Goal: Task Accomplishment & Management: Manage account settings

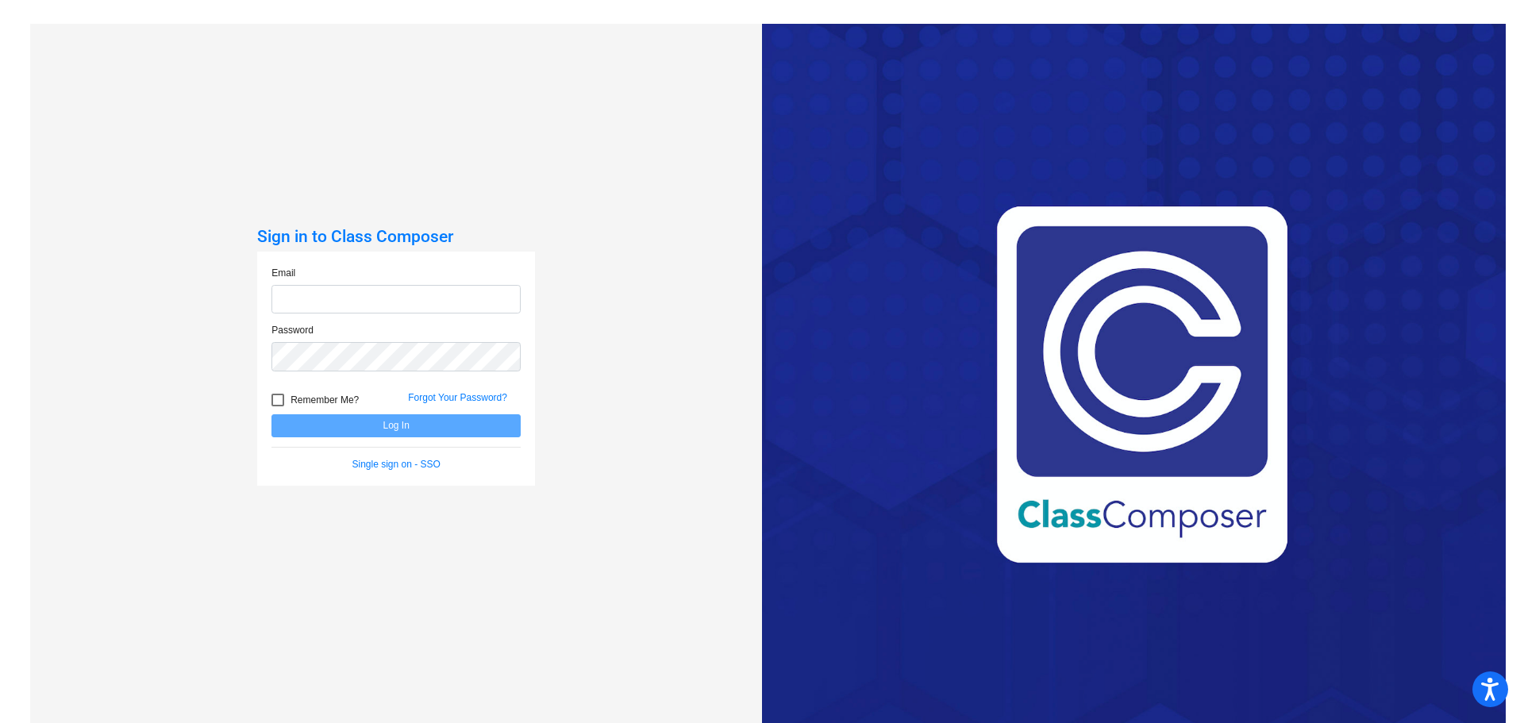
type input "[EMAIL_ADDRESS][PERSON_NAME][DOMAIN_NAME]"
click at [272, 402] on div at bounding box center [277, 400] width 13 height 13
click at [277, 406] on input "Remember Me?" at bounding box center [277, 406] width 1 height 1
checkbox input "true"
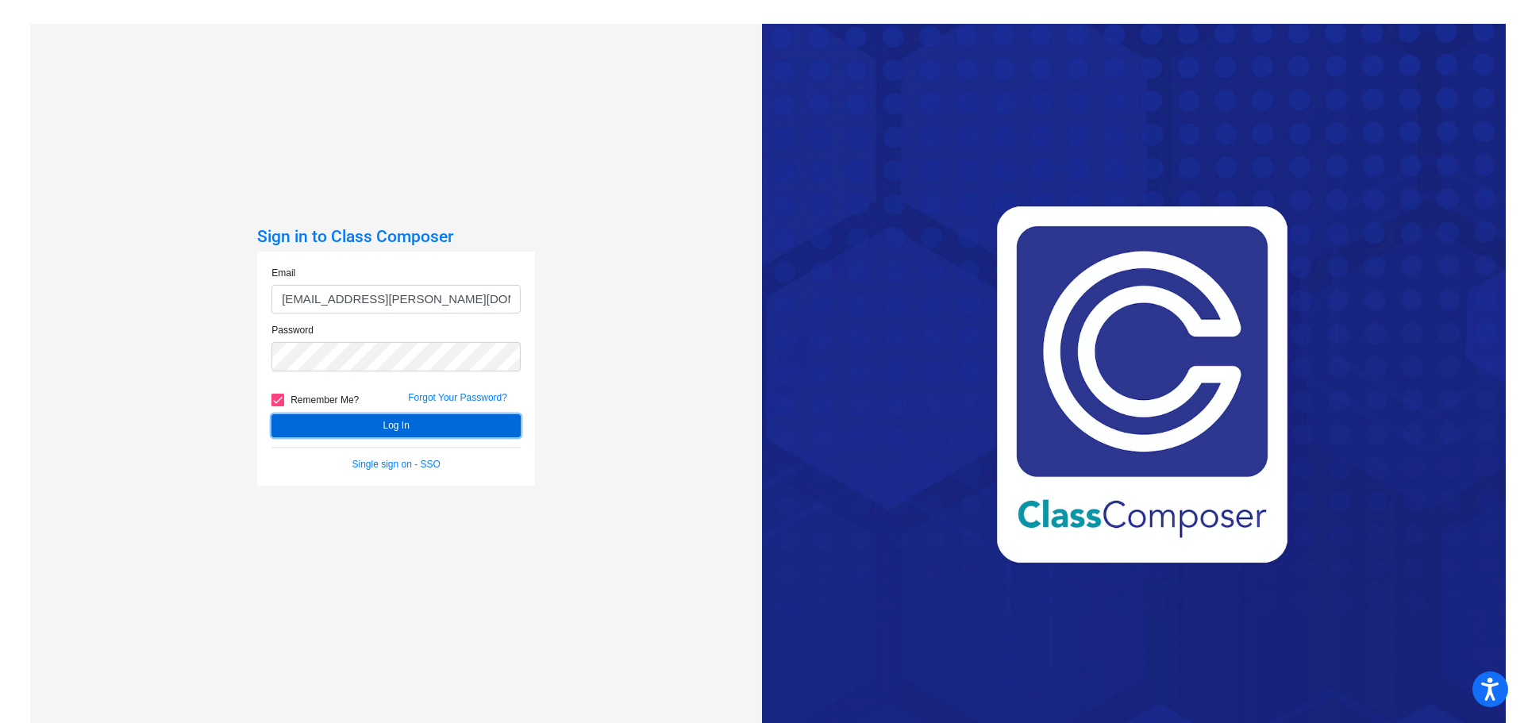
click at [398, 423] on button "Log In" at bounding box center [395, 425] width 249 height 23
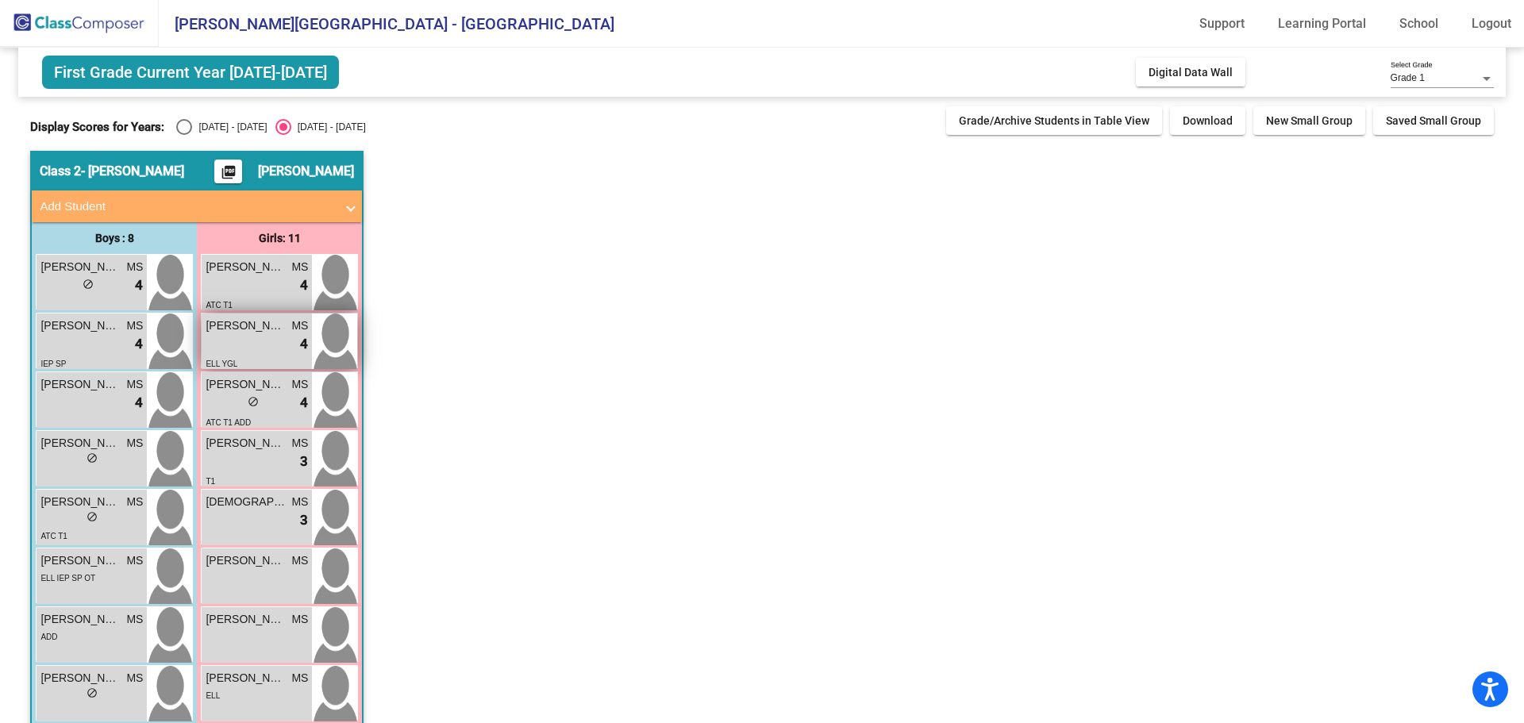
click at [248, 334] on div "lock do_not_disturb_alt 4" at bounding box center [257, 344] width 102 height 21
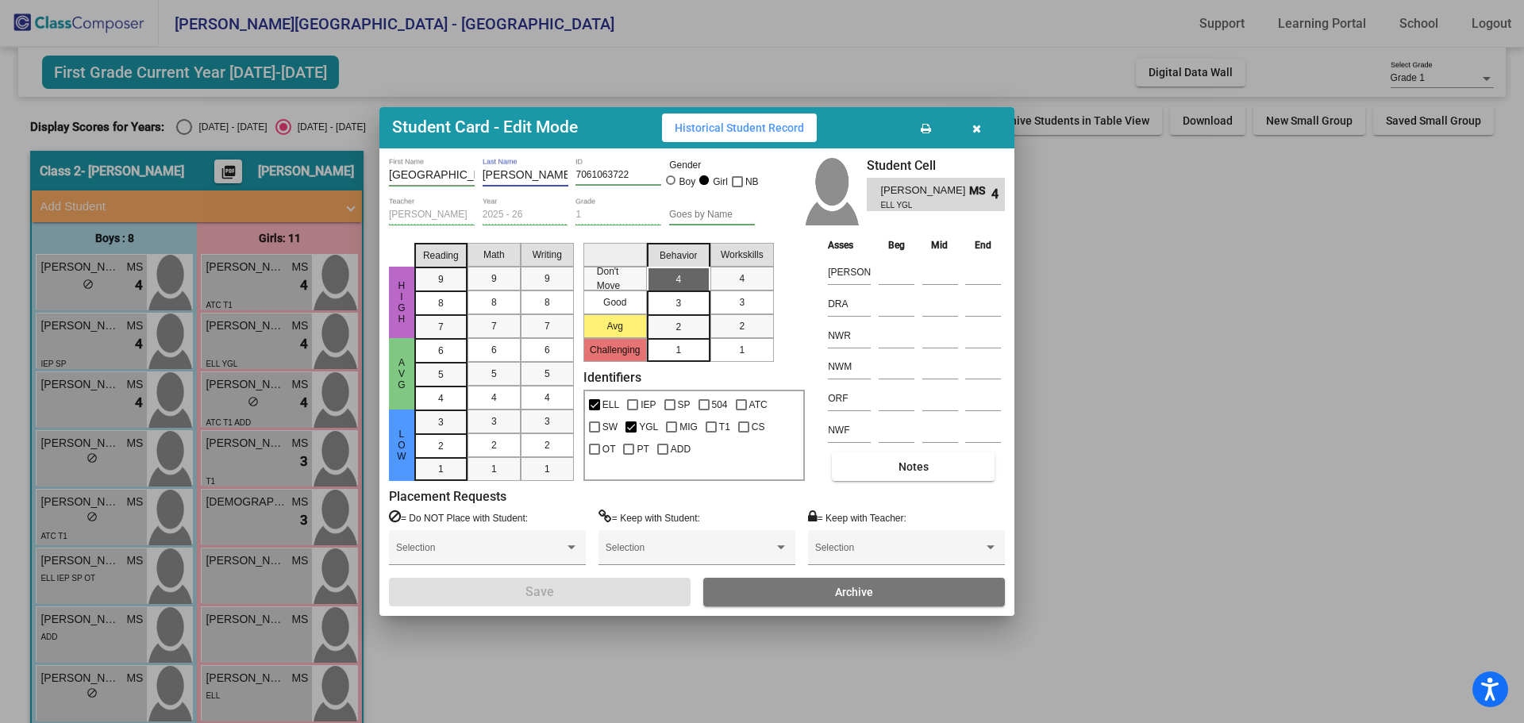
click at [529, 172] on input "[PERSON_NAME]" at bounding box center [526, 175] width 86 height 13
click at [547, 172] on input "[PERSON_NAME]" at bounding box center [526, 175] width 86 height 13
click at [560, 173] on input "[PERSON_NAME]" at bounding box center [526, 175] width 86 height 13
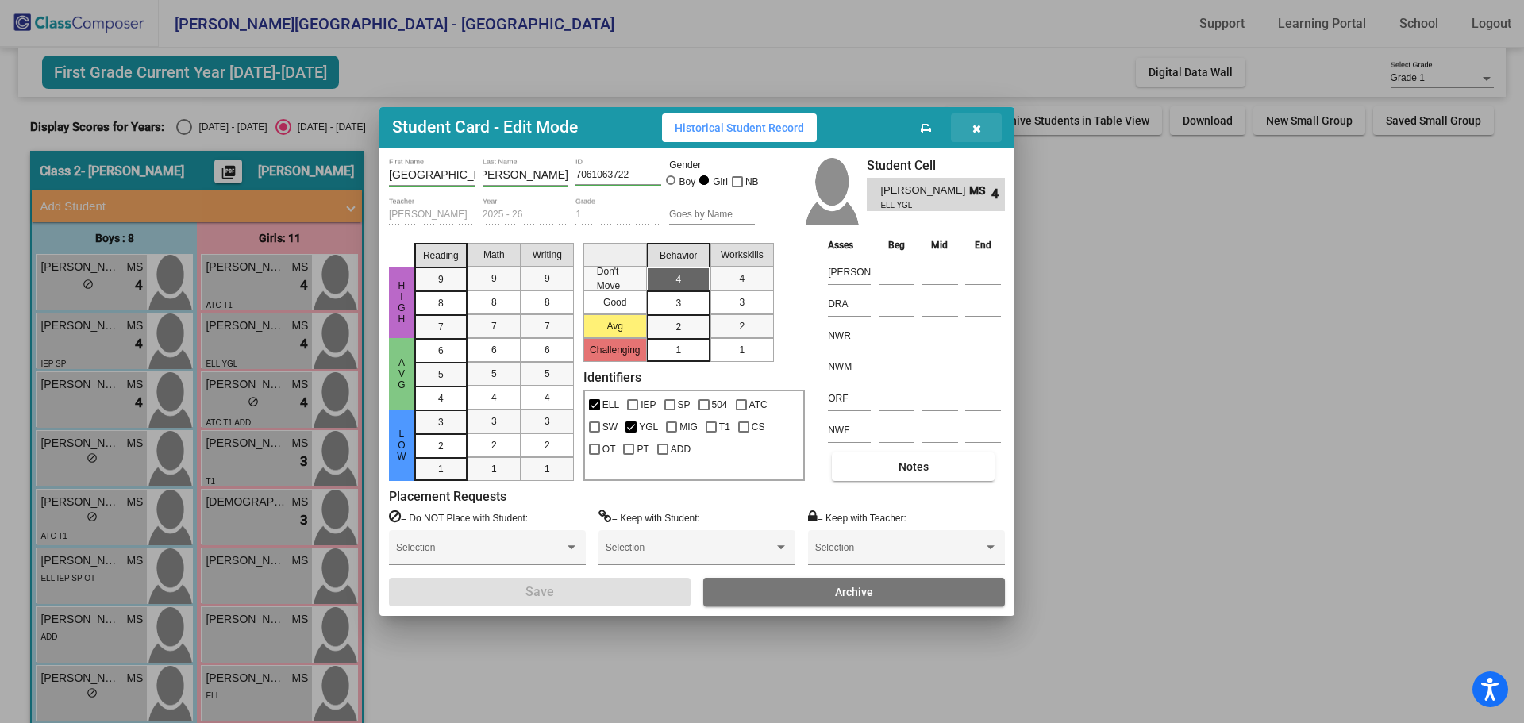
click at [976, 125] on icon "button" at bounding box center [976, 128] width 9 height 11
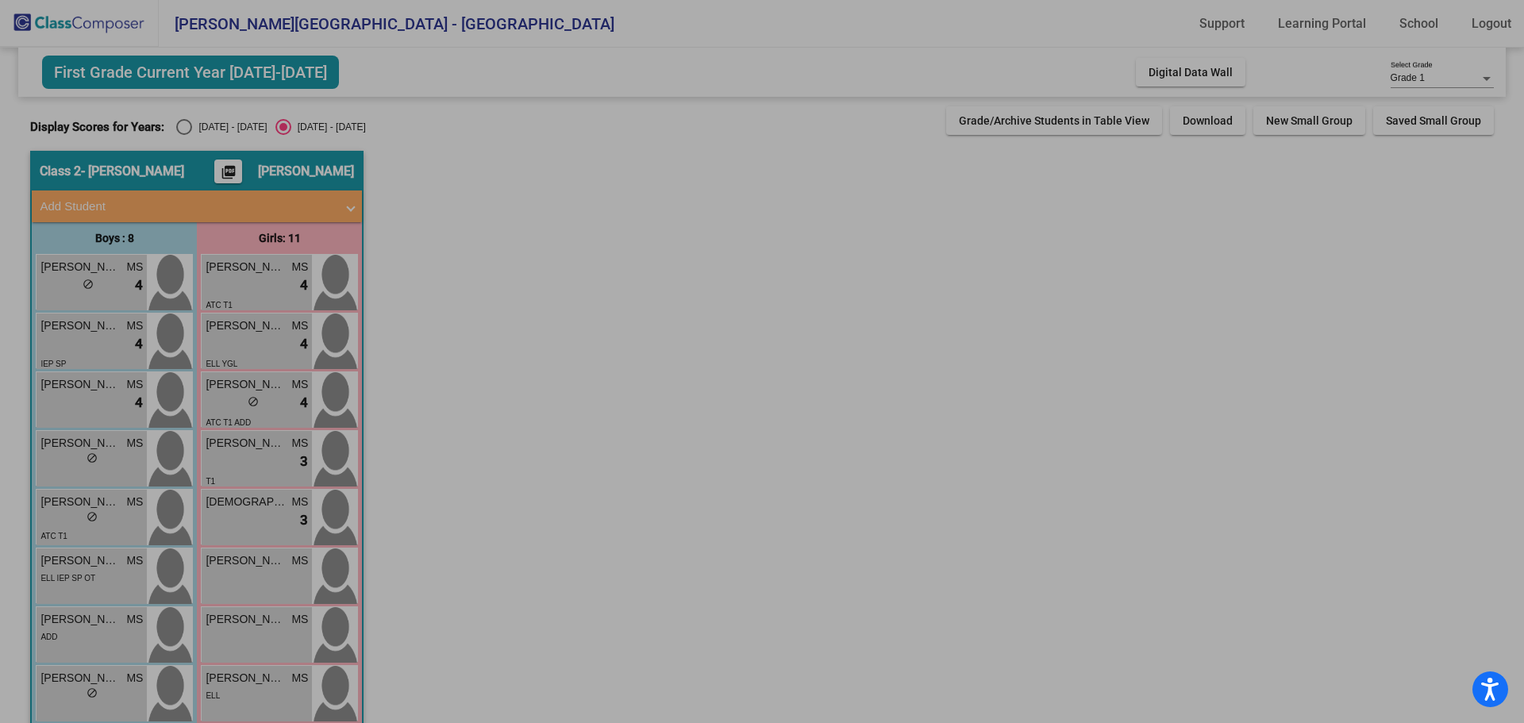
scroll to position [0, 0]
